Goal: Information Seeking & Learning: Check status

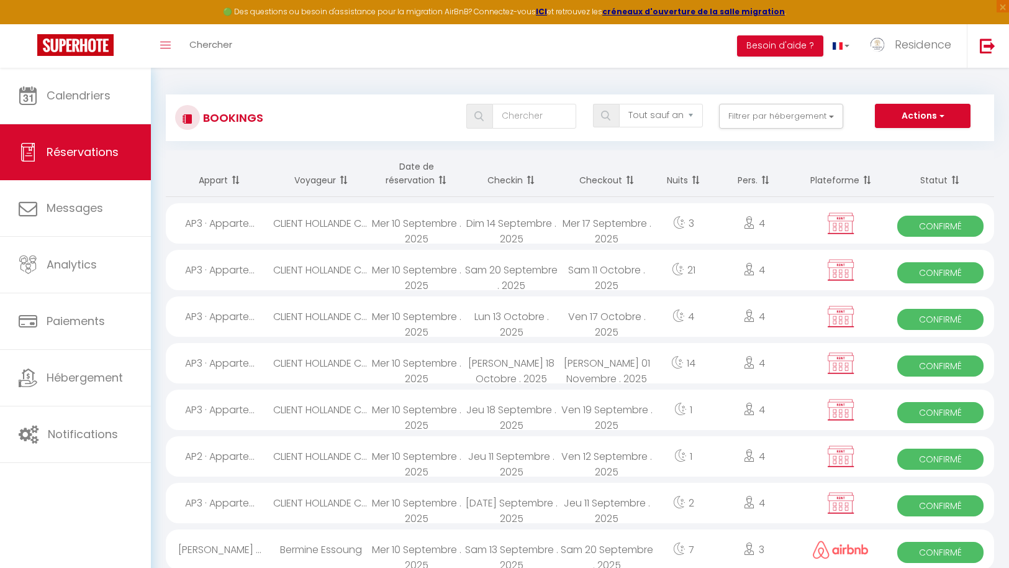
select select "not_cancelled"
click at [808, 85] on div "Bookings Tous les statuts Annulé Confirmé Non Confirmé Tout sauf annulé No Show…" at bounding box center [580, 112] width 828 height 58
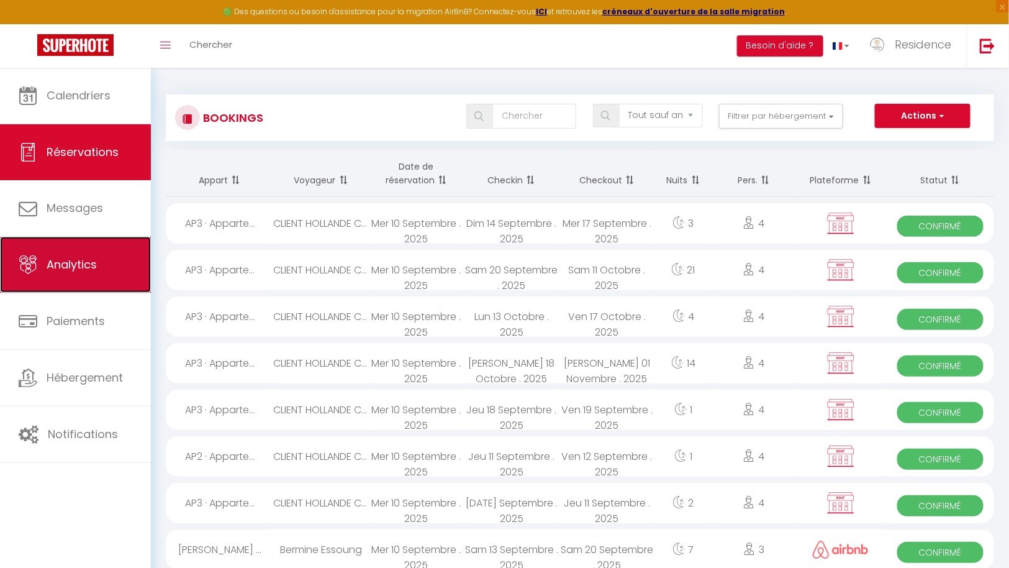
click at [79, 265] on span "Analytics" at bounding box center [72, 264] width 50 height 16
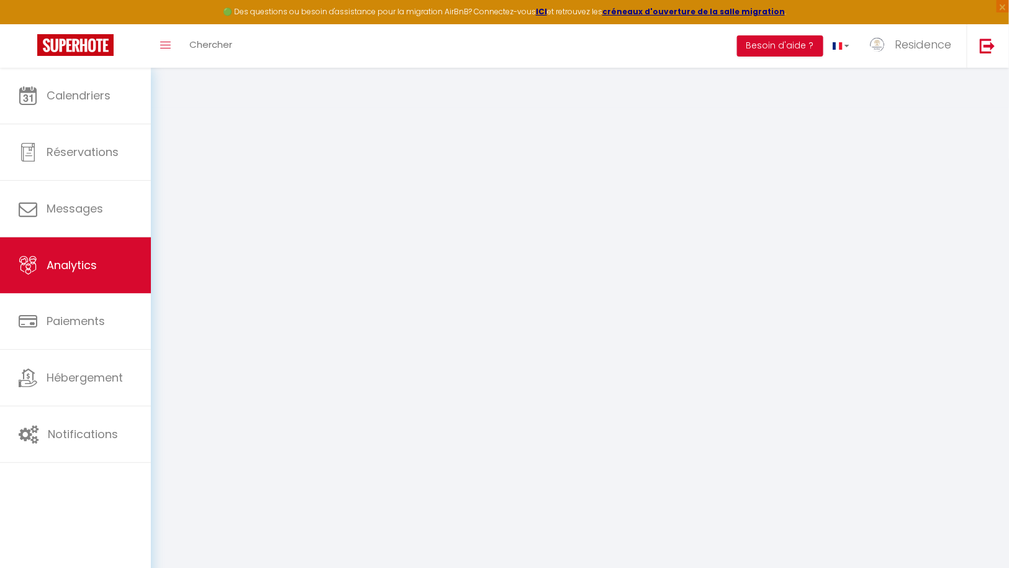
select select "2025"
select select "9"
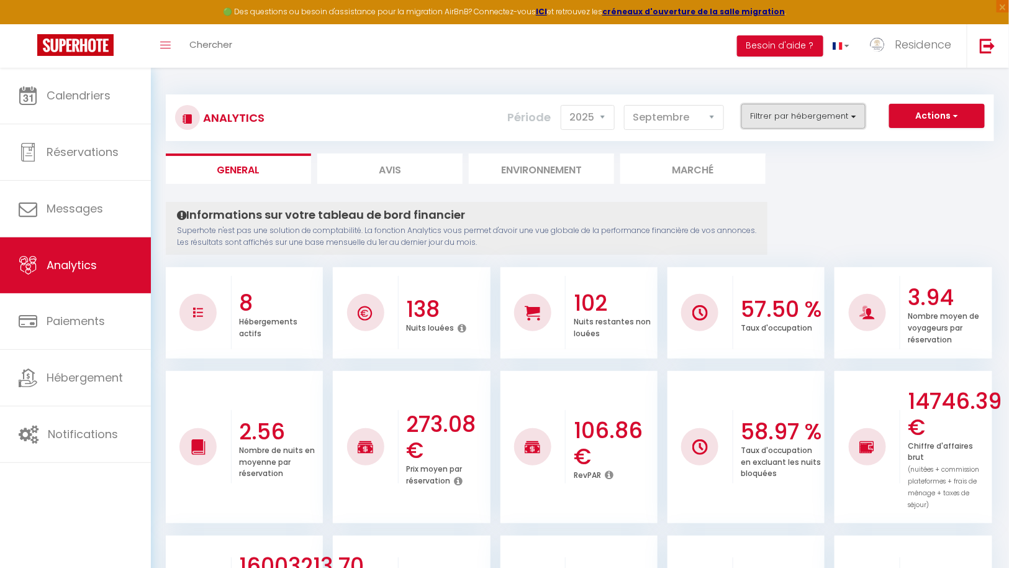
click at [853, 120] on button "Filtrer par hébergement" at bounding box center [803, 116] width 124 height 25
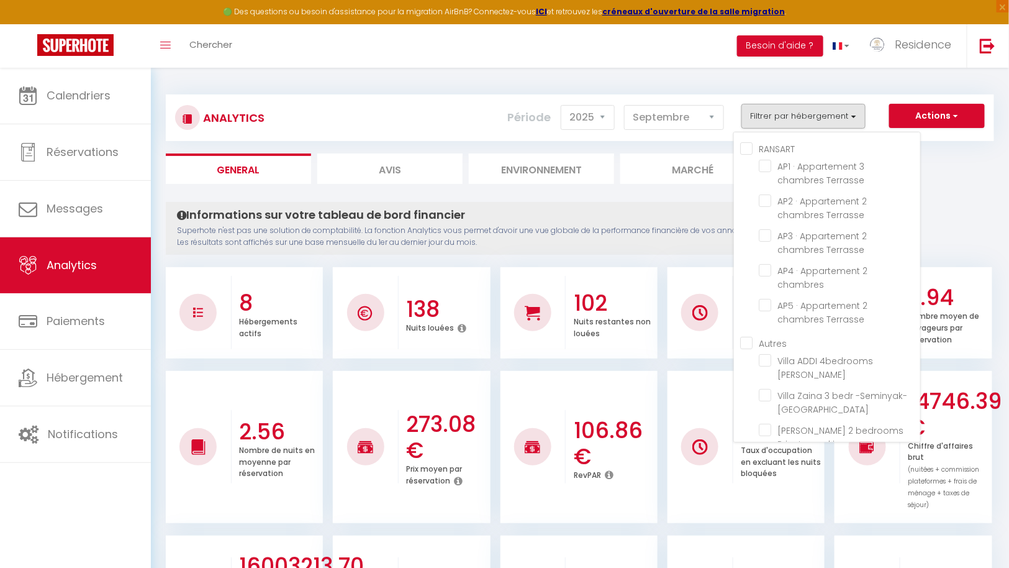
click at [753, 148] on input "RANSART" at bounding box center [830, 148] width 180 height 12
checkbox input "true"
checkbox Terrasse "true"
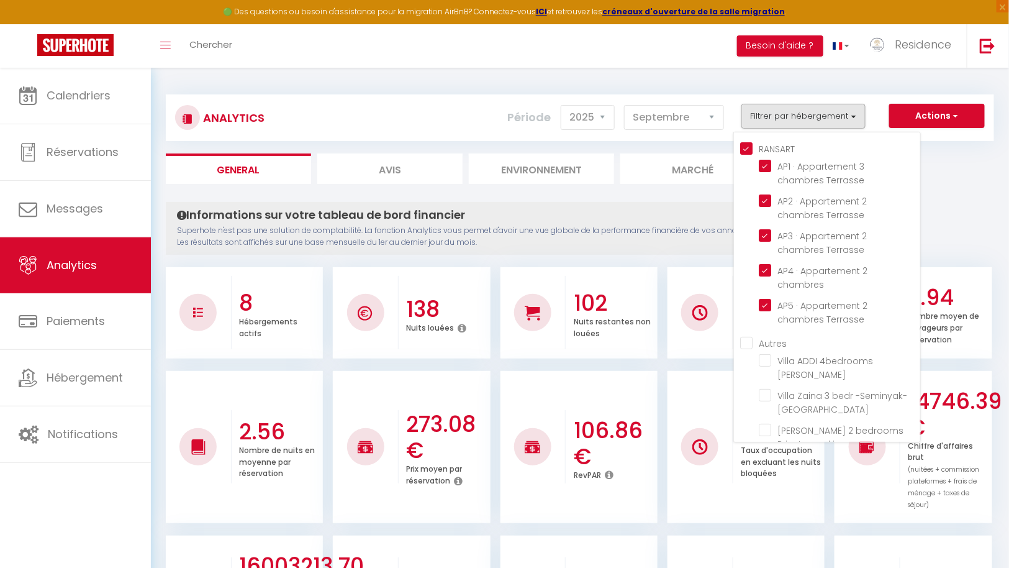
checkbox chambres "true"
checkbox Terrasse "true"
checkbox Oberoi "false"
checkbox -Seminyak-Bali "false"
checkbox Seminyak "false"
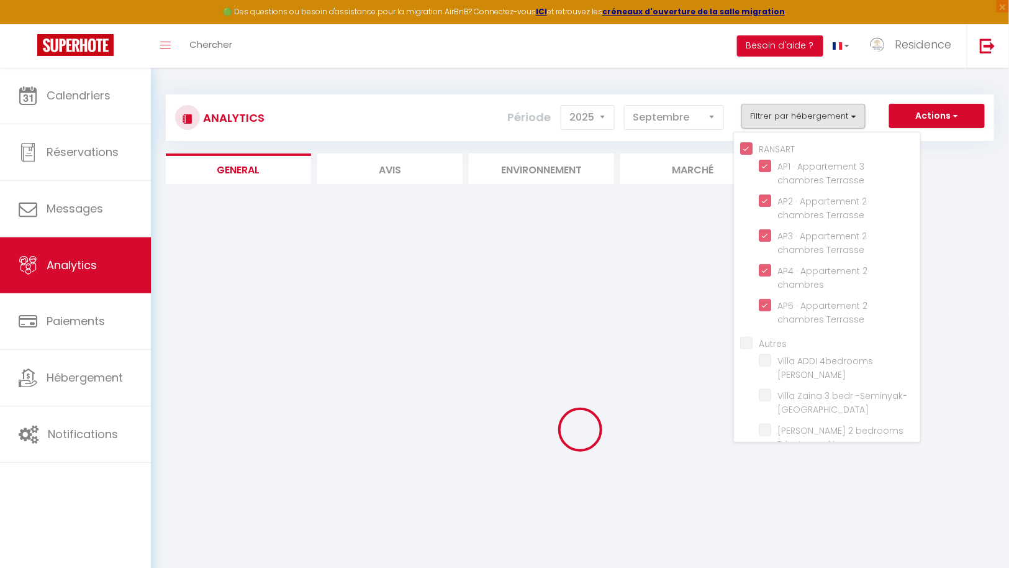
checkbox Oberoi "false"
checkbox -Seminyak-Bali "false"
checkbox Seminyak "false"
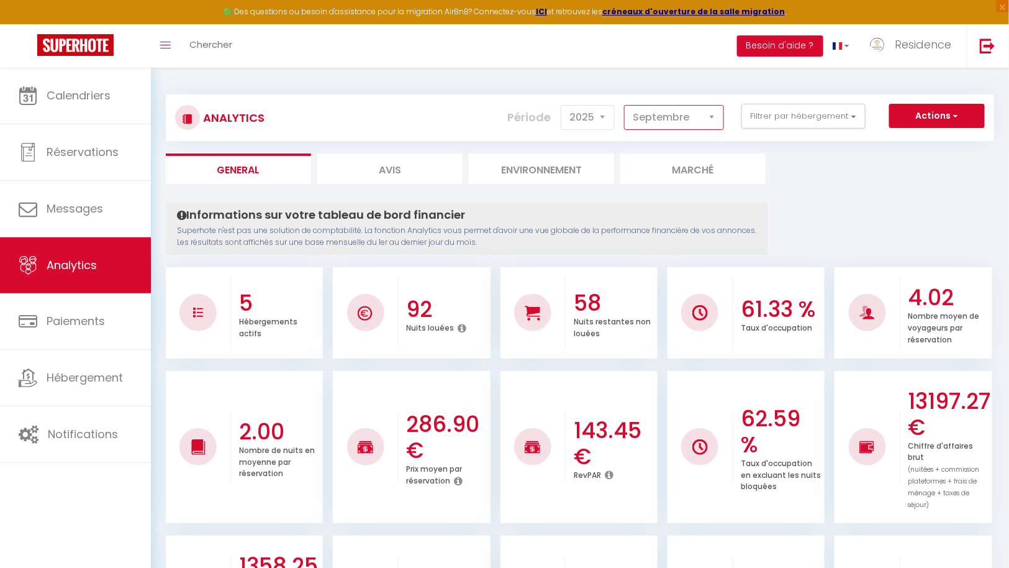
click at [699, 120] on select "[PERSON_NAME] Mars [PERSON_NAME] Juin Juillet Août Septembre Octobre Novembre D…" at bounding box center [674, 117] width 100 height 25
select select "10"
click at [627, 105] on select "[PERSON_NAME] Mars [PERSON_NAME] Juin Juillet Août Septembre Octobre Novembre D…" at bounding box center [674, 117] width 100 height 25
